Goal: Transaction & Acquisition: Purchase product/service

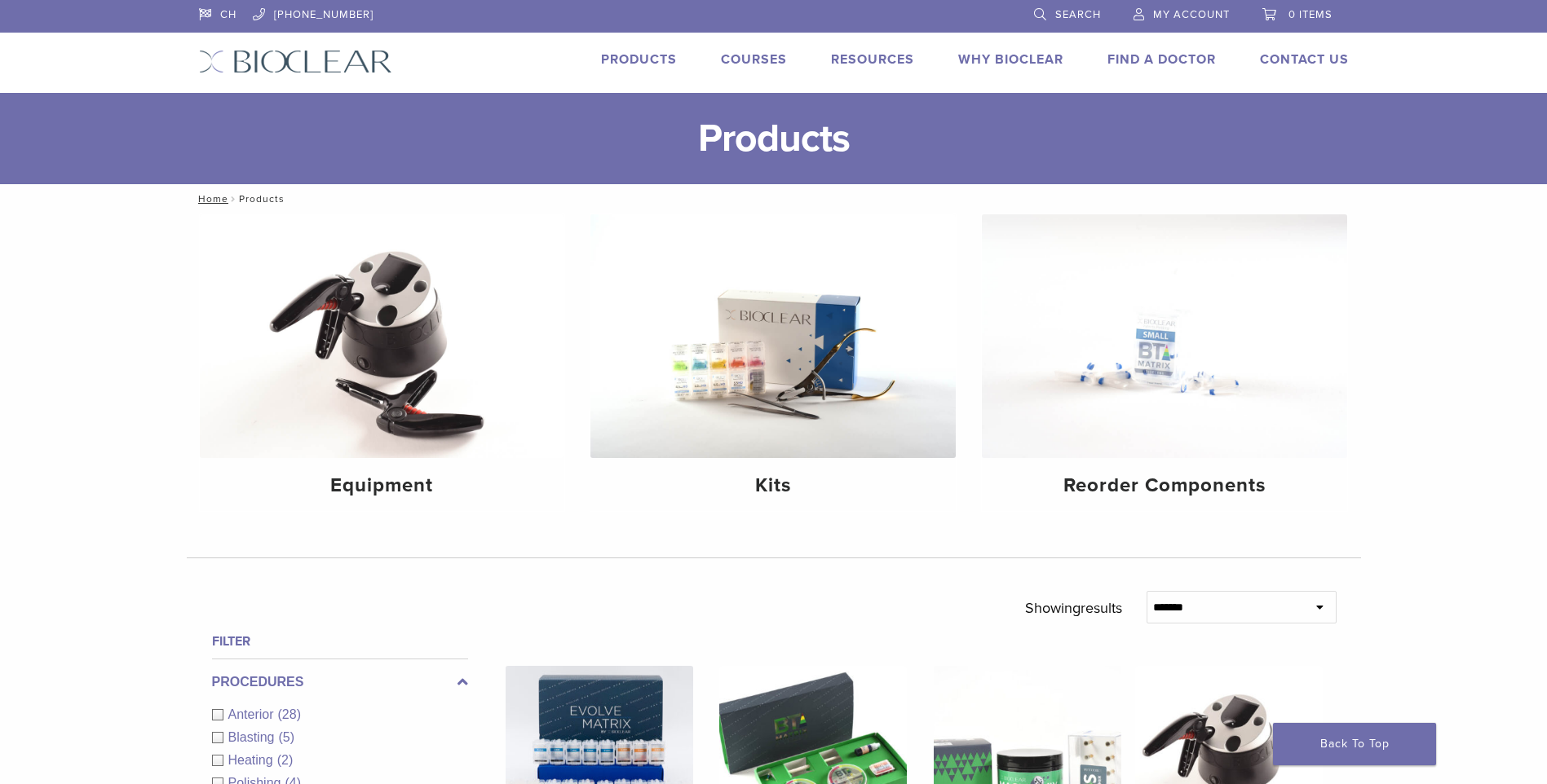
click at [631, 54] on link "Products" at bounding box center [639, 59] width 76 height 16
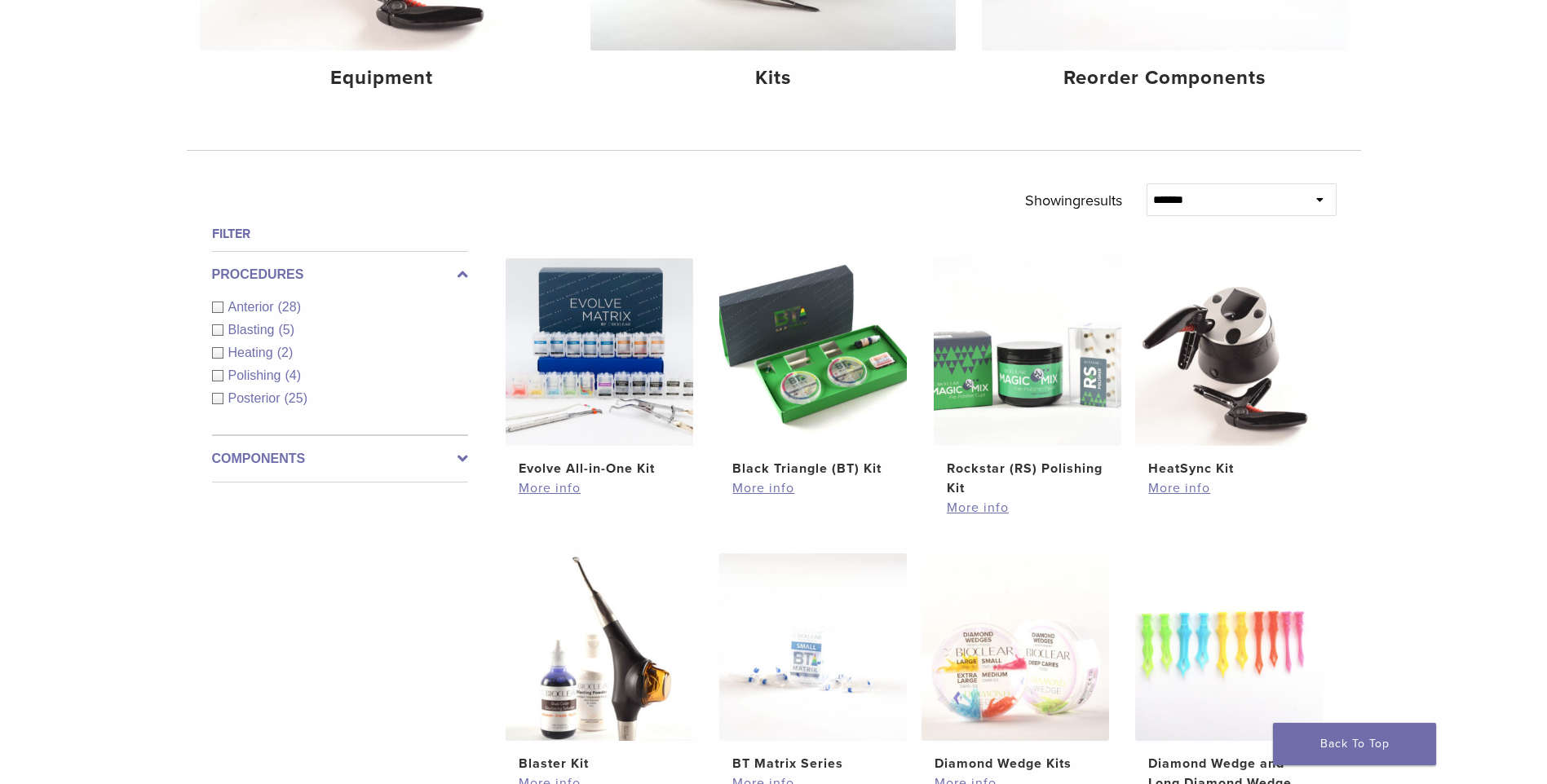
scroll to position [489, 0]
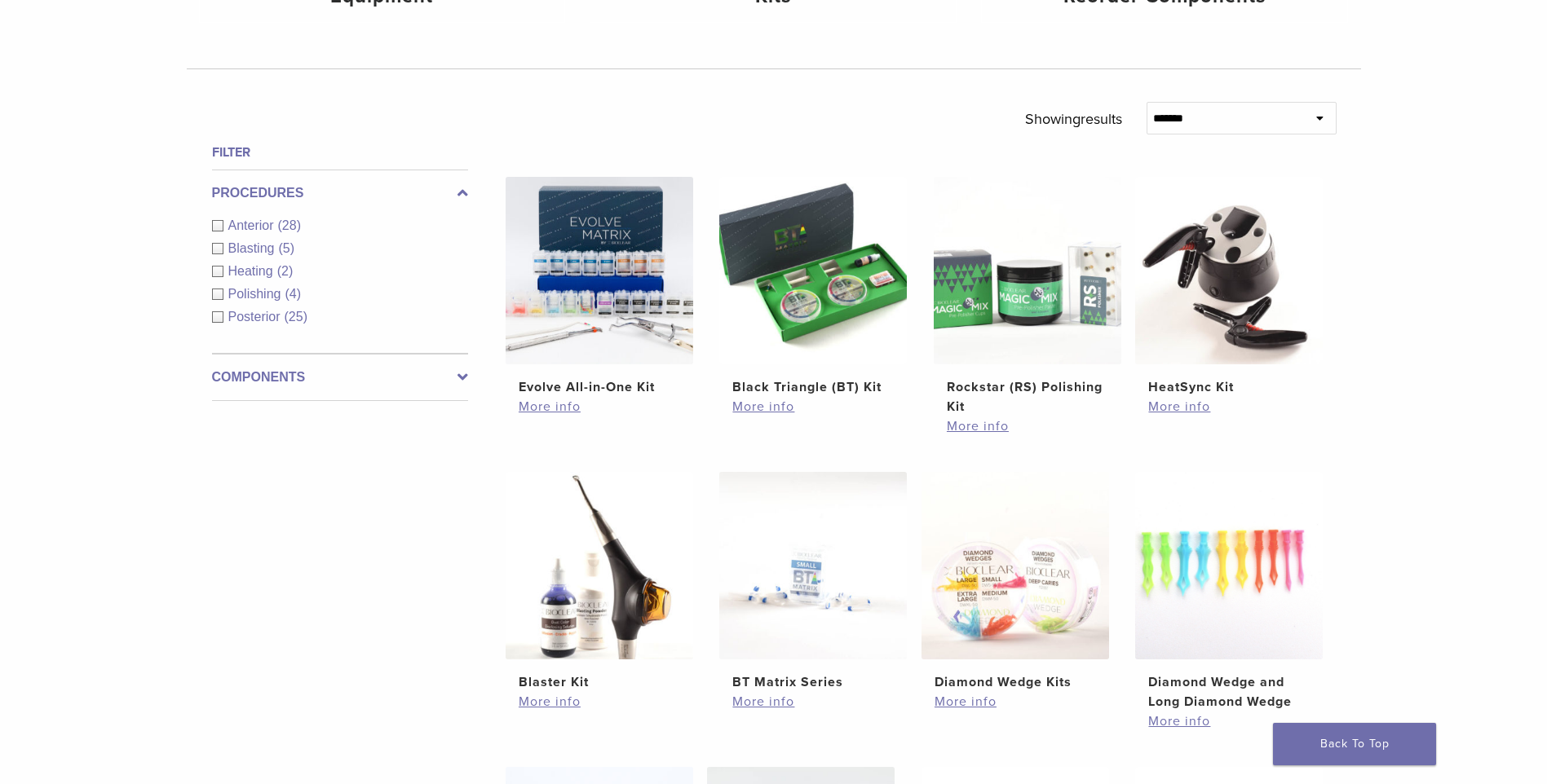
click at [256, 222] on span "Anterior" at bounding box center [254, 225] width 50 height 13
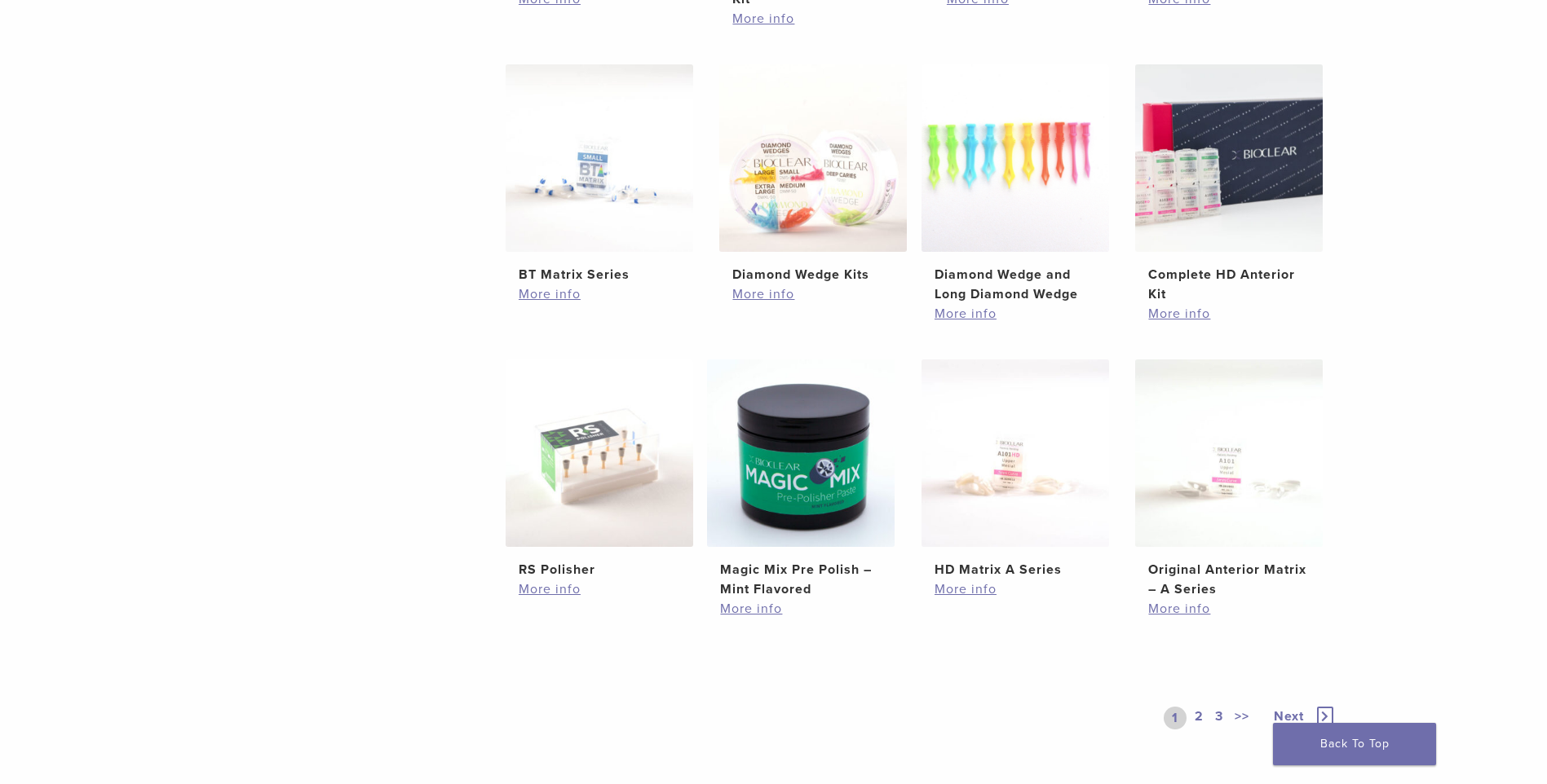
scroll to position [734, 0]
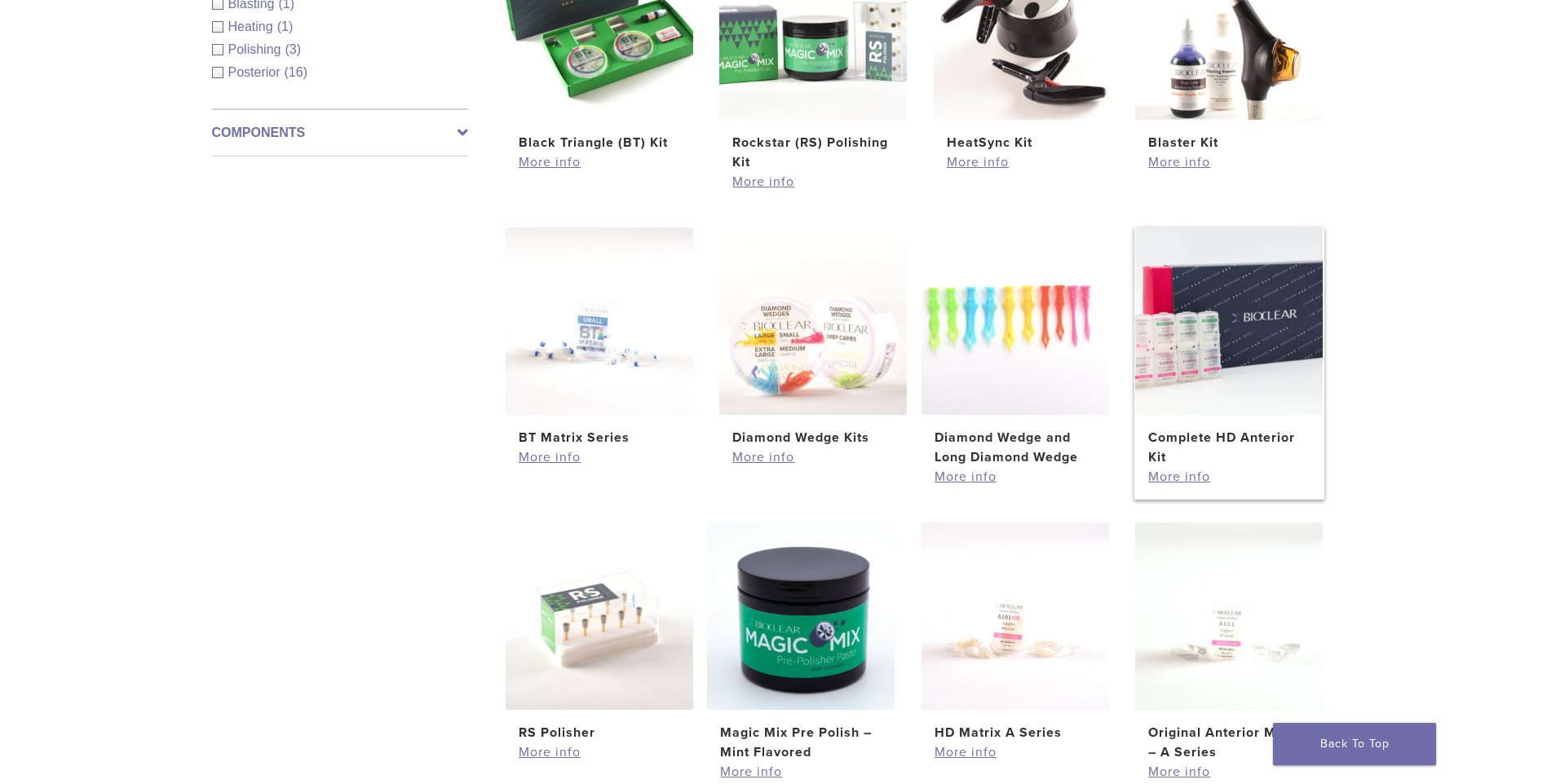
click at [1216, 321] on img at bounding box center [1228, 321] width 187 height 187
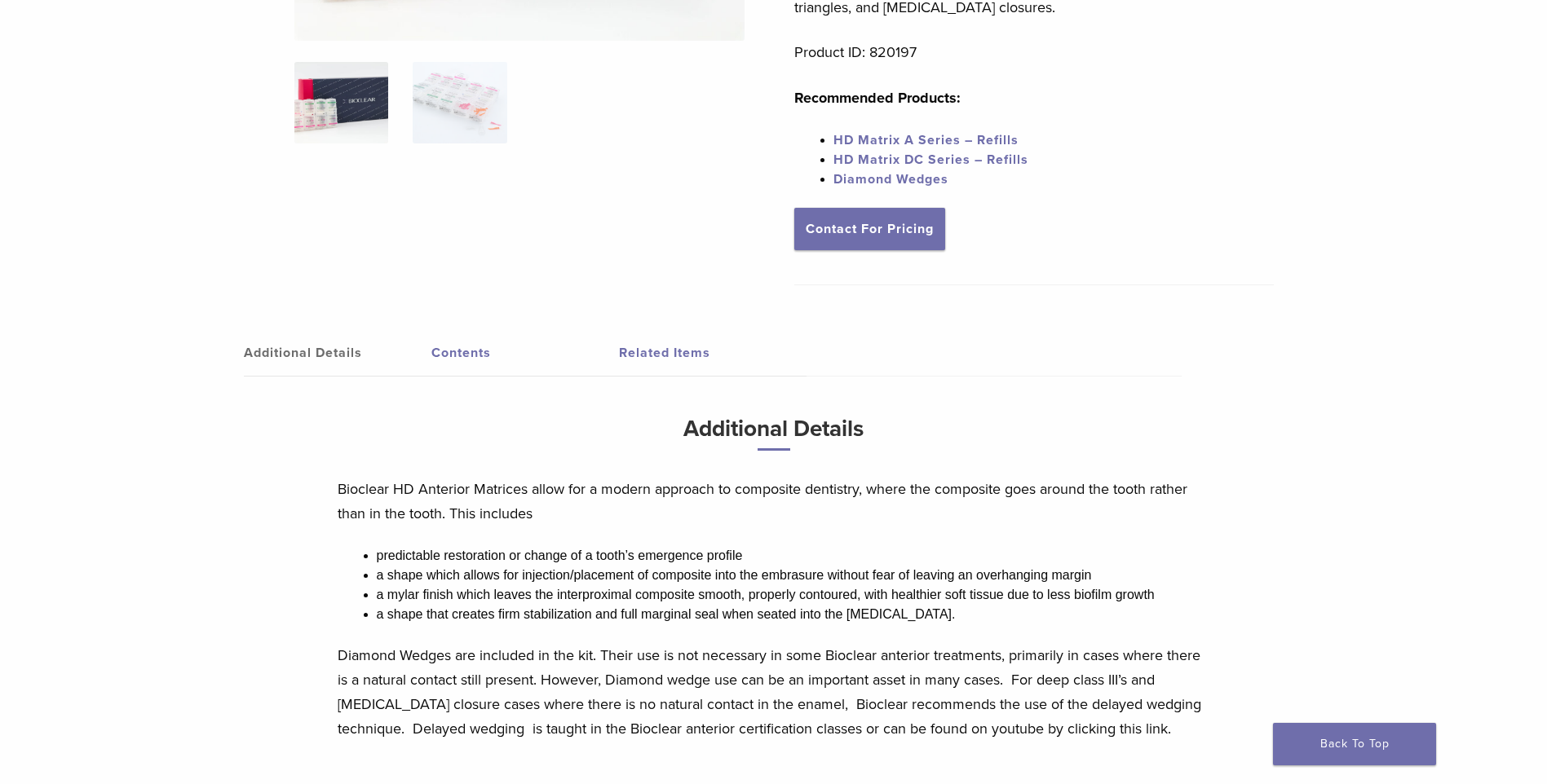
scroll to position [245, 0]
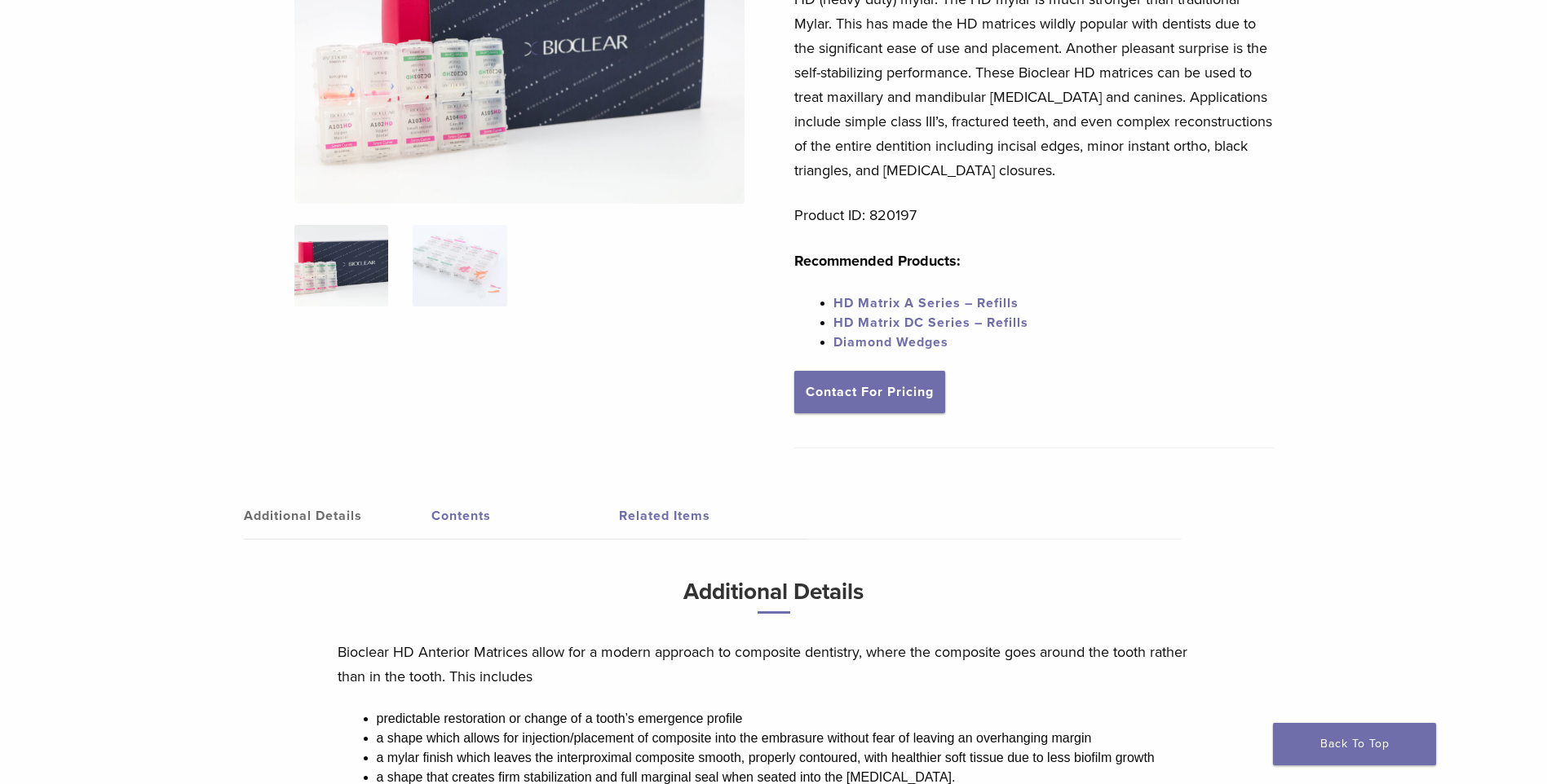
click at [982, 300] on link "HD Matrix A Series – Refills" at bounding box center [925, 303] width 185 height 16
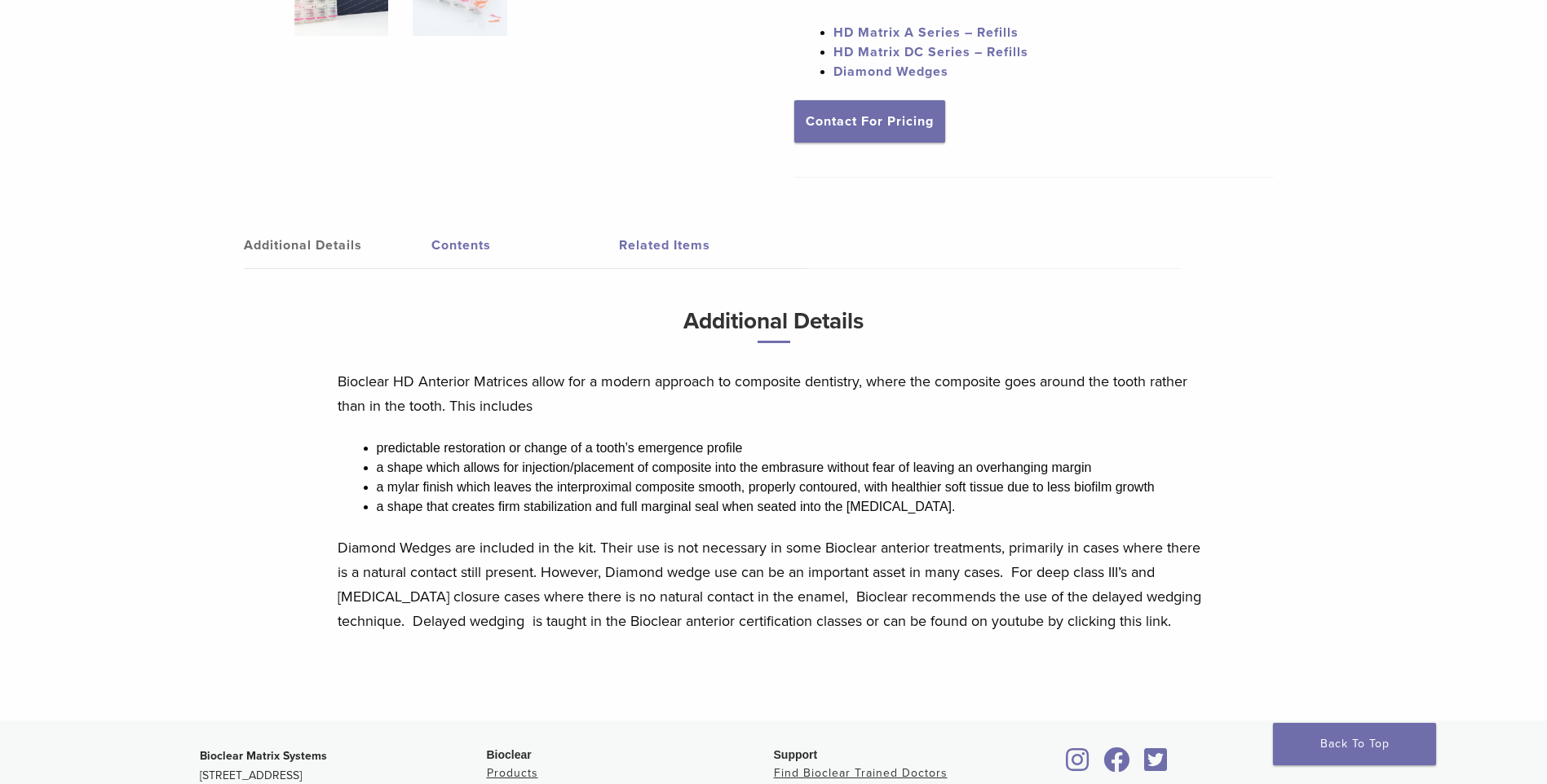
scroll to position [189, 0]
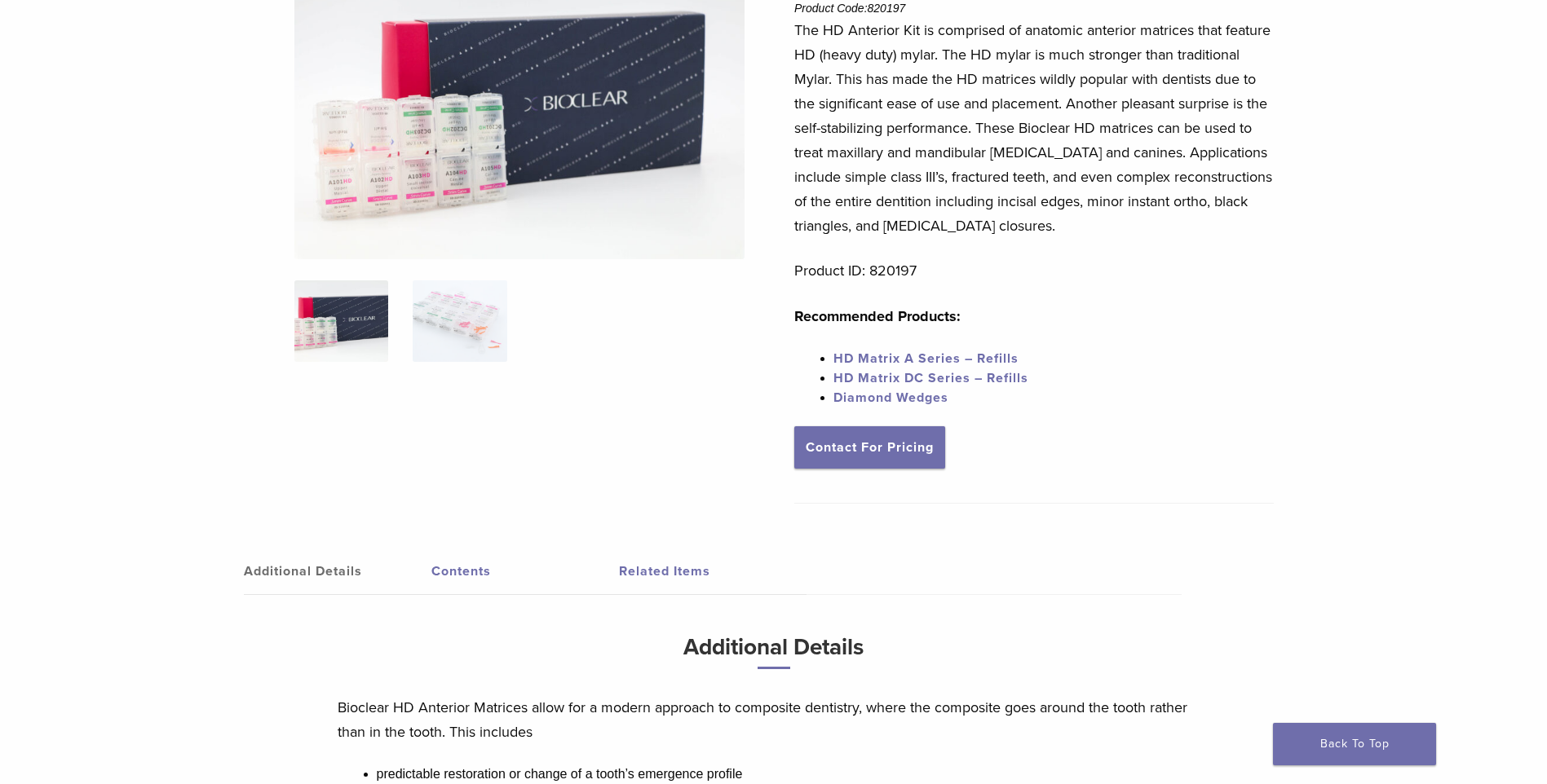
click at [996, 359] on link "HD Matrix A Series – Refills" at bounding box center [925, 358] width 185 height 16
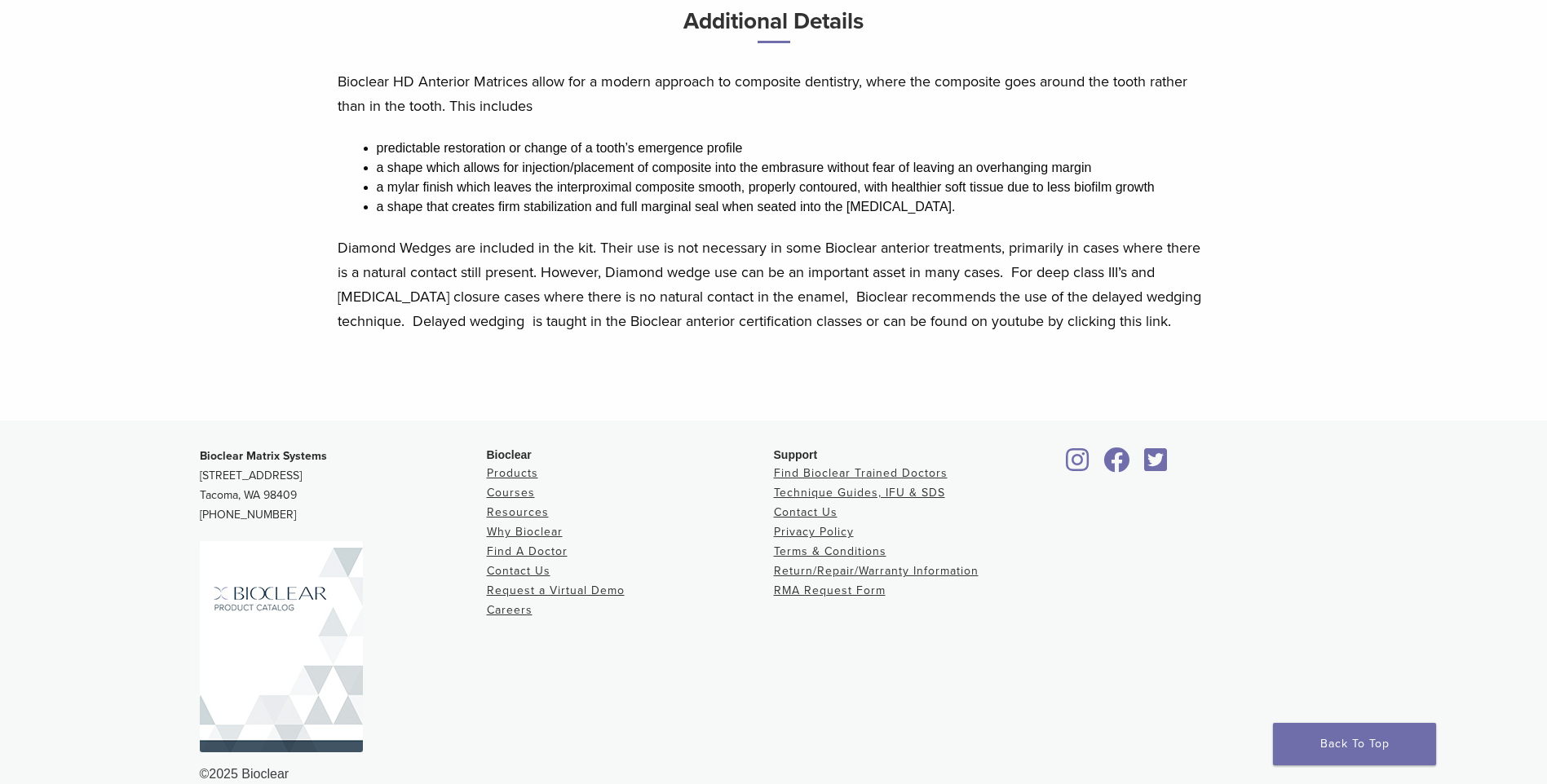
scroll to position [842, 0]
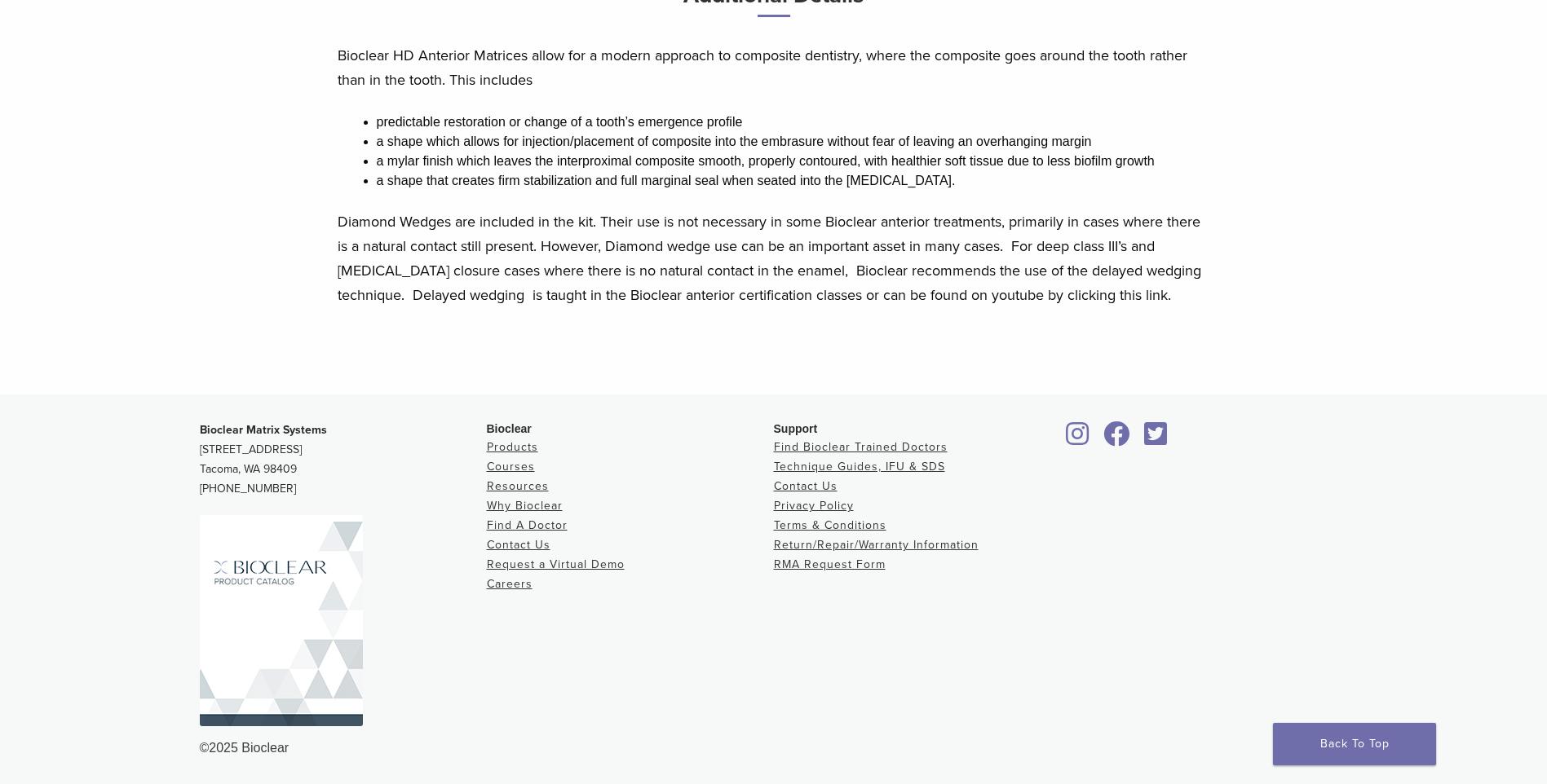
click at [300, 592] on img at bounding box center [282, 621] width 163 height 211
